Goal: Task Accomplishment & Management: Use online tool/utility

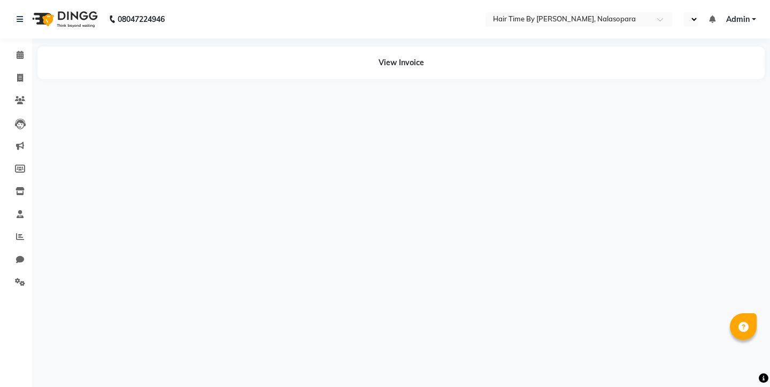
select select "en"
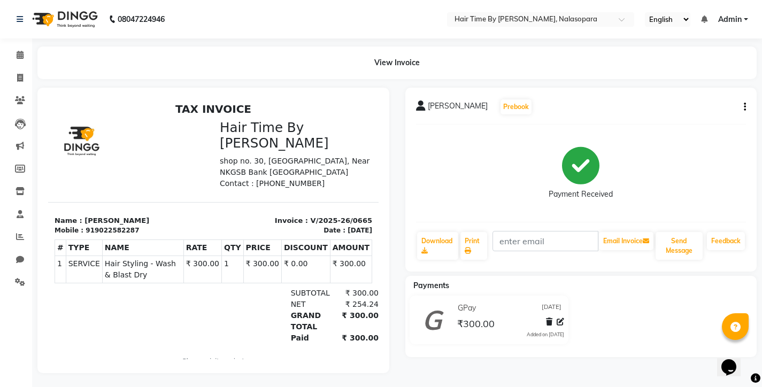
select select "service"
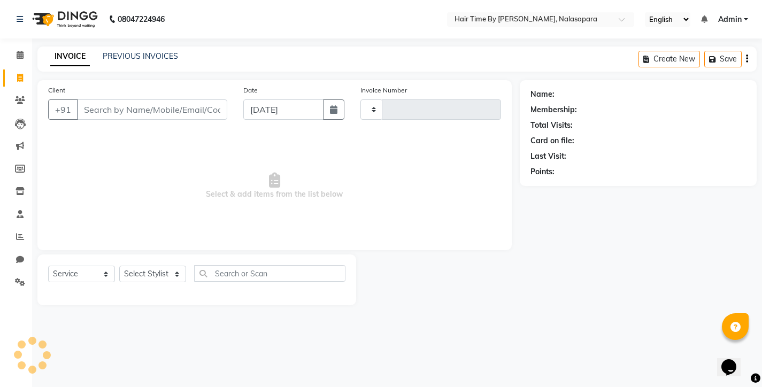
type input "0667"
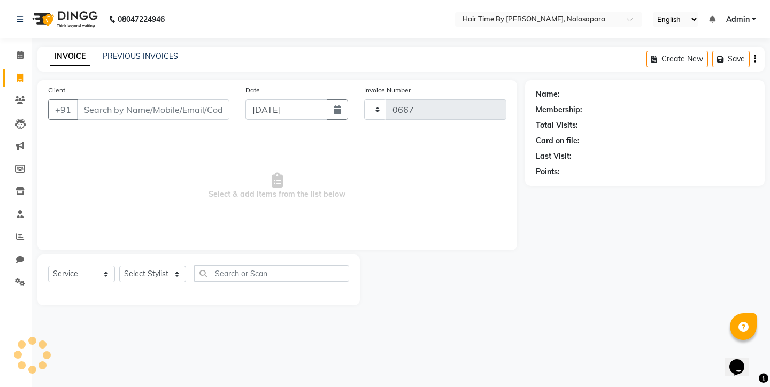
select select "8131"
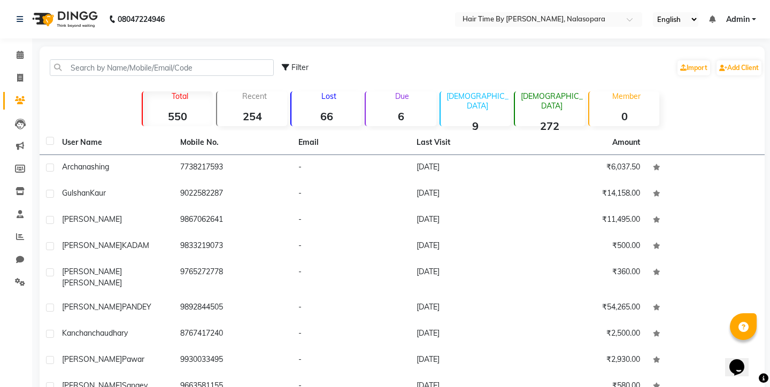
select select "8131"
select select "service"
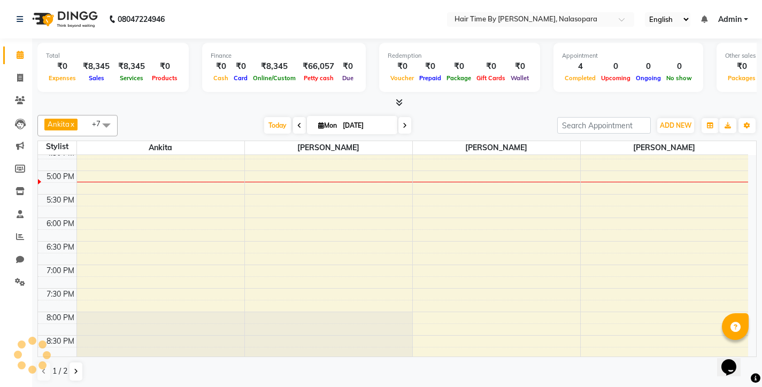
scroll to position [180, 0]
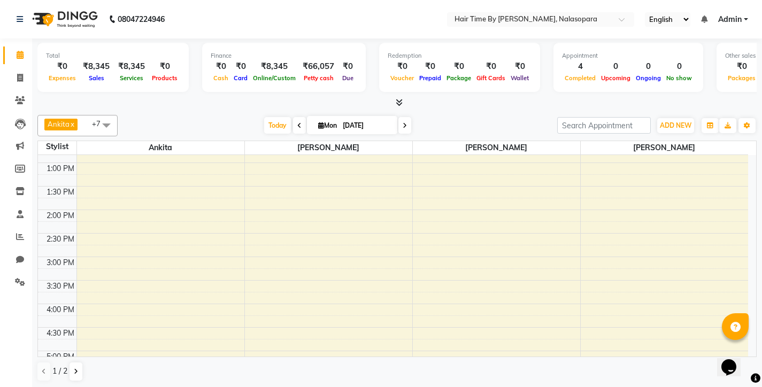
click at [756, 195] on td "9:00 AM 9:30 AM 10:00 AM 10:30 AM 11:00 AM 11:30 AM 12:00 PM 12:30 PM 1:00 PM 1…" at bounding box center [397, 256] width 718 height 202
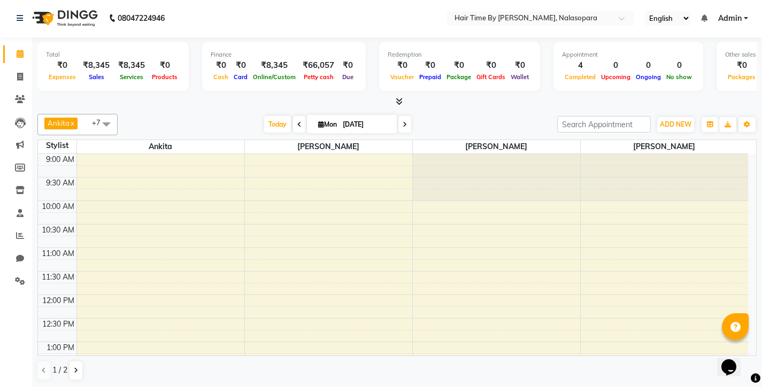
scroll to position [1, 0]
